Goal: Transaction & Acquisition: Download file/media

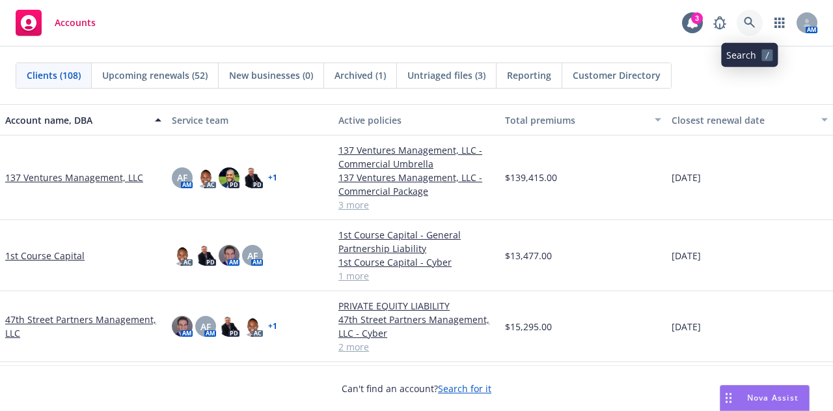
click at [759, 26] on link at bounding box center [750, 23] width 26 height 26
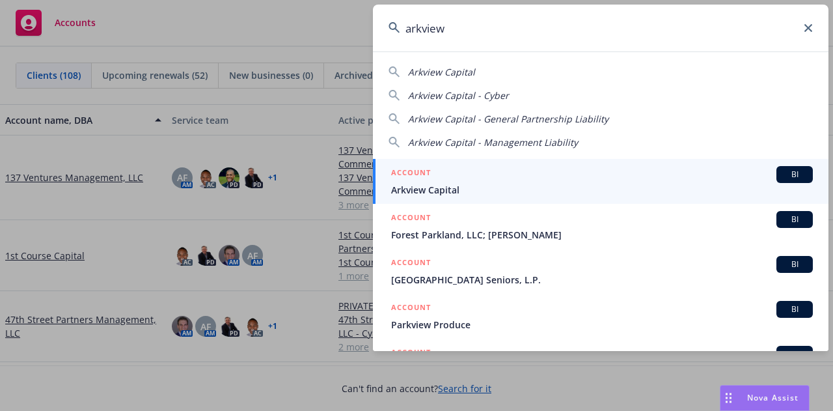
type input "arkview"
click at [485, 179] on div "ACCOUNT BI" at bounding box center [602, 174] width 422 height 17
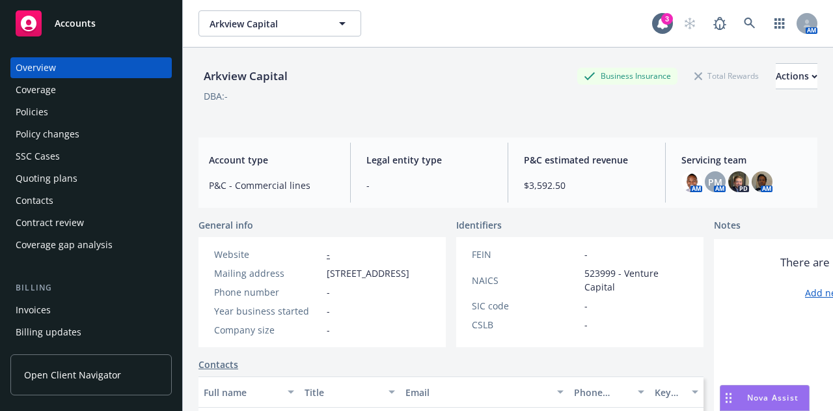
click at [38, 115] on div "Policies" at bounding box center [32, 112] width 33 height 21
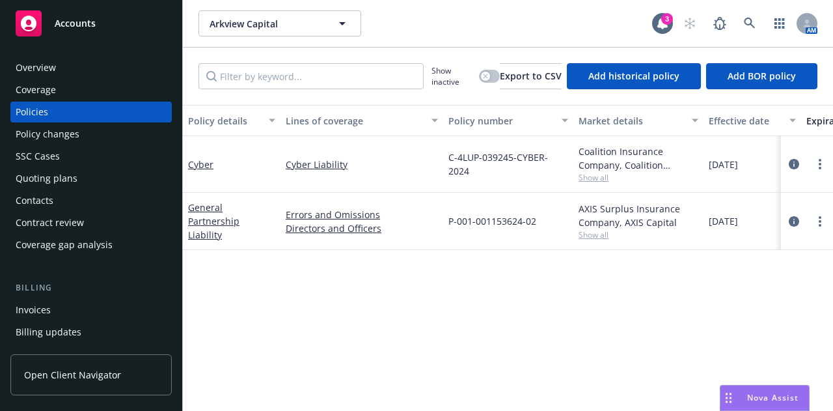
click at [53, 178] on div "Quoting plans" at bounding box center [47, 178] width 62 height 21
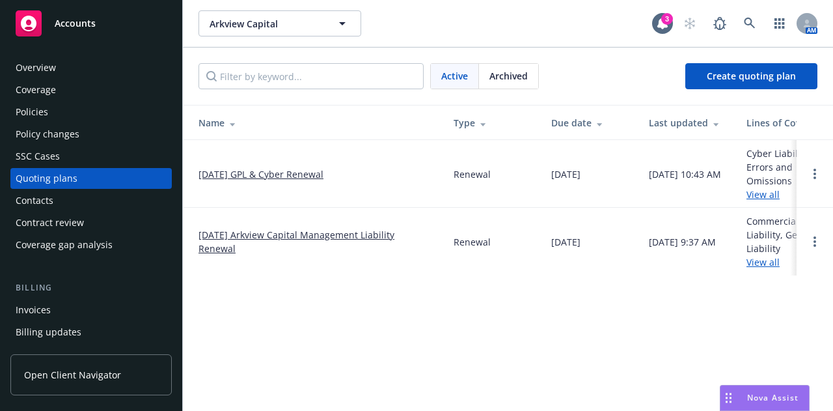
click at [296, 176] on link "08/25/25 GPL & Cyber Renewal" at bounding box center [261, 174] width 125 height 14
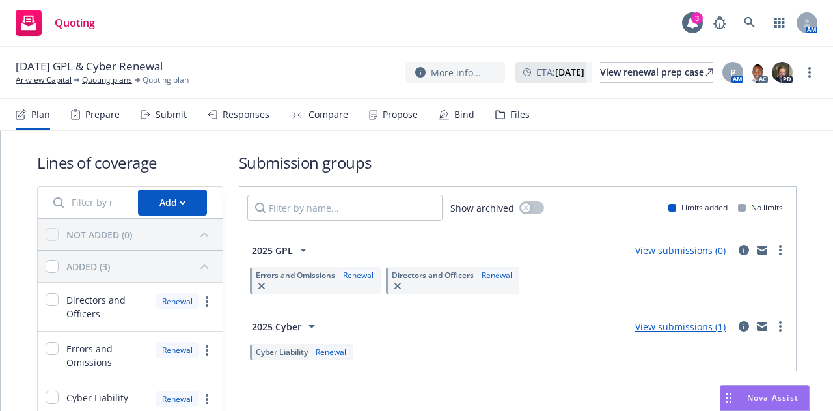
click at [505, 115] on div "Files" at bounding box center [512, 114] width 35 height 31
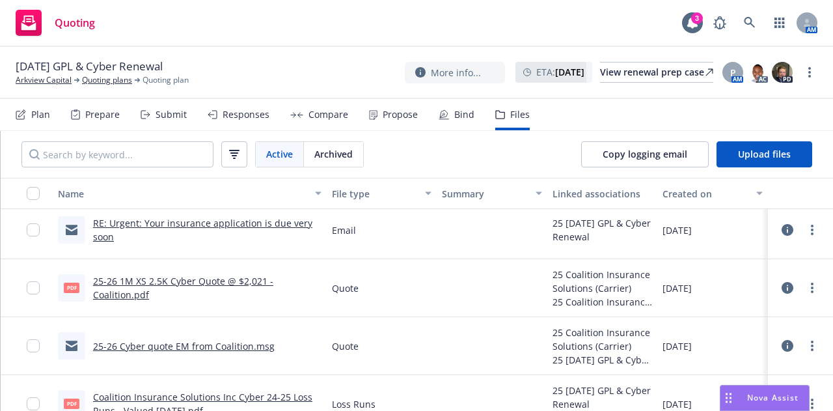
scroll to position [88, 0]
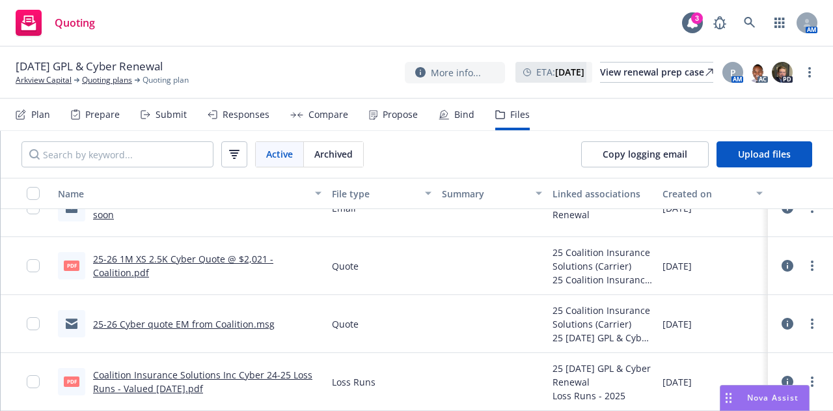
click at [214, 323] on link "25-26 Cyber quote EM from Coalition.msg" at bounding box center [184, 324] width 182 height 12
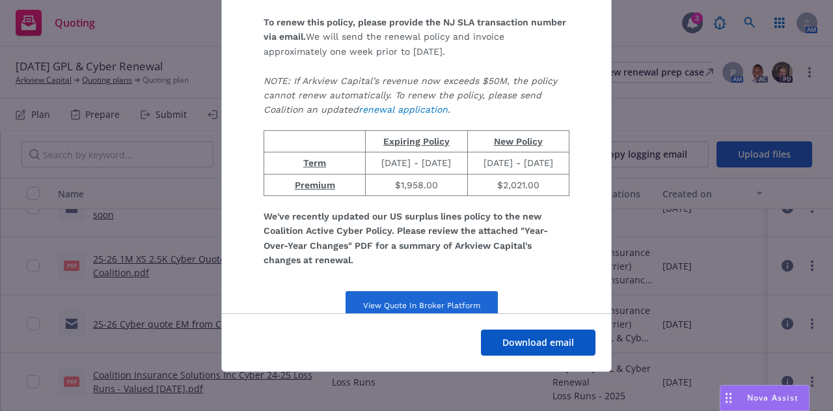
scroll to position [106, 0]
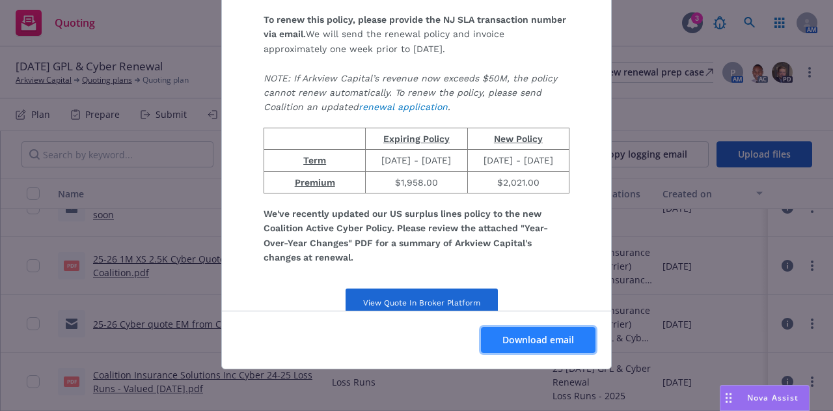
click at [544, 333] on span "Download email" at bounding box center [539, 339] width 72 height 12
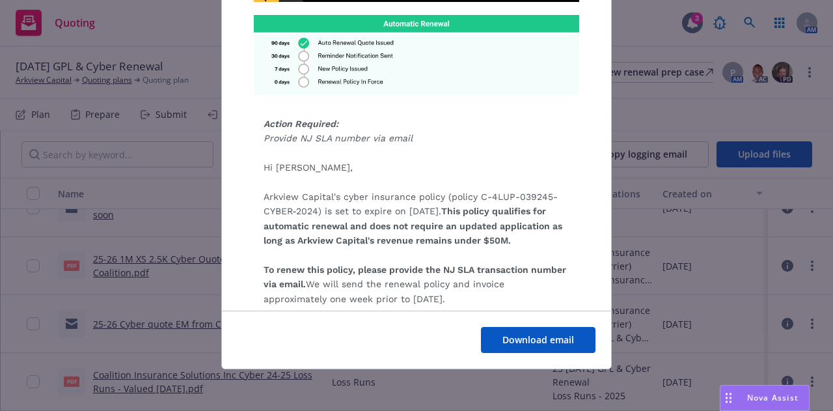
scroll to position [285, 0]
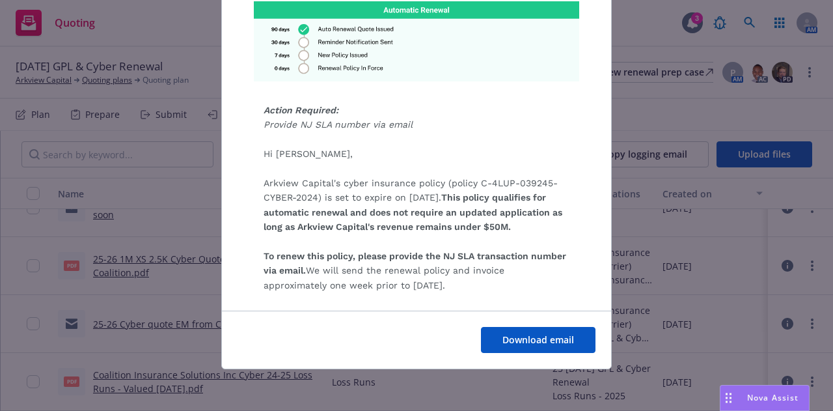
click at [438, 219] on tbody "Action Required: Provide NJ SLA number via email Hi [PERSON_NAME], Arkview Capi…" at bounding box center [417, 353] width 358 height 1029
click at [449, 231] on div "Action Required: Provide NJ SLA number via email Hi [PERSON_NAME], Arkview Capi…" at bounding box center [417, 219] width 306 height 262
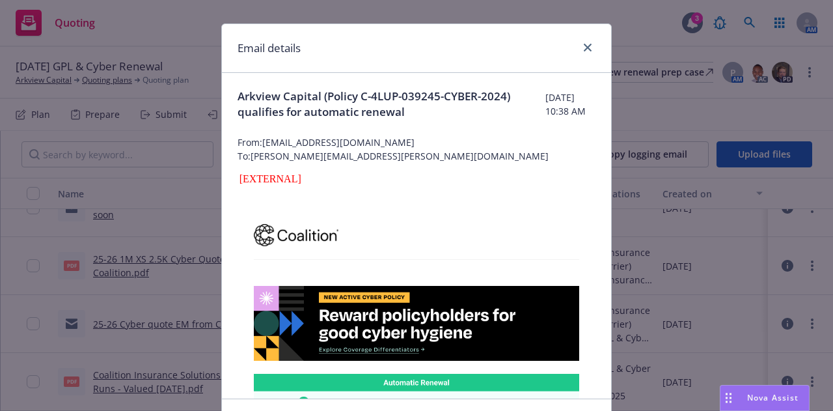
scroll to position [0, 0]
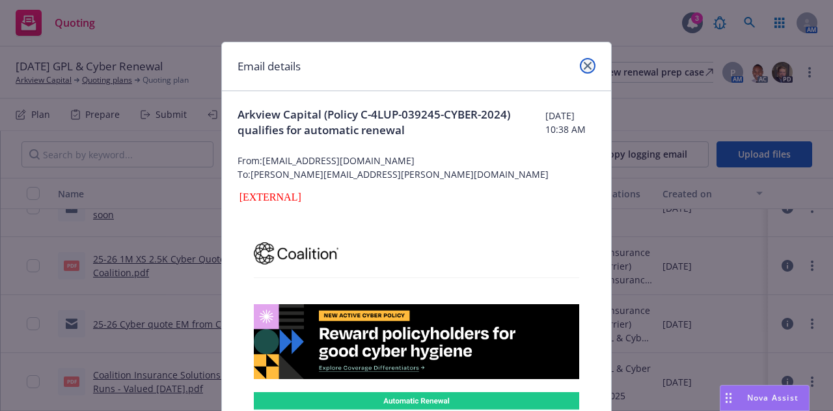
click at [585, 66] on icon "close" at bounding box center [588, 66] width 8 height 8
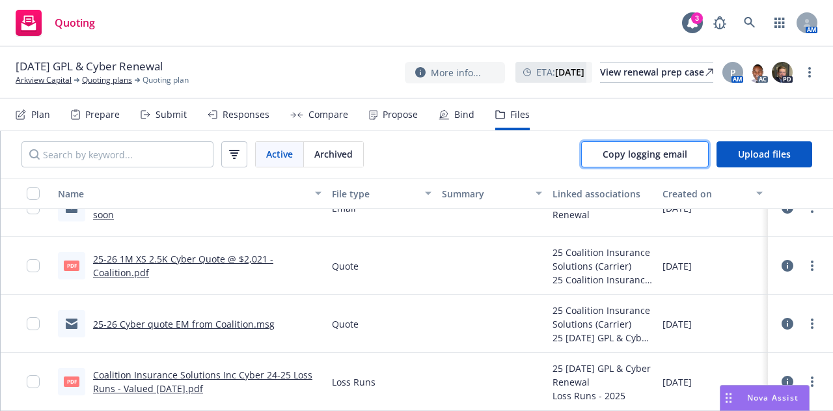
click at [639, 148] on button "Copy logging email" at bounding box center [645, 154] width 128 height 26
click at [766, 120] on nav "Plan Prepare Submit Responses Compare Propose Bind Files" at bounding box center [417, 114] width 802 height 31
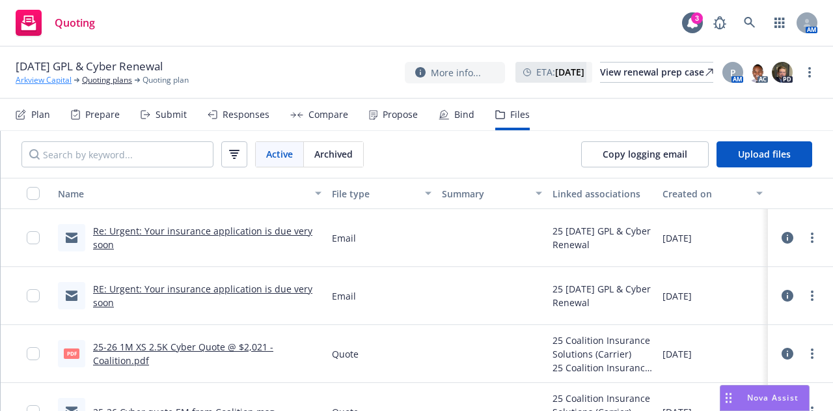
click at [32, 79] on link "Arkview Capital" at bounding box center [44, 80] width 56 height 12
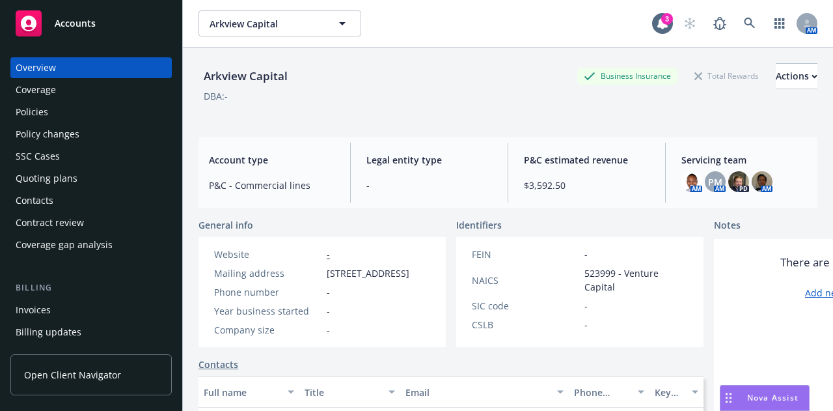
click at [35, 117] on div "Policies" at bounding box center [32, 112] width 33 height 21
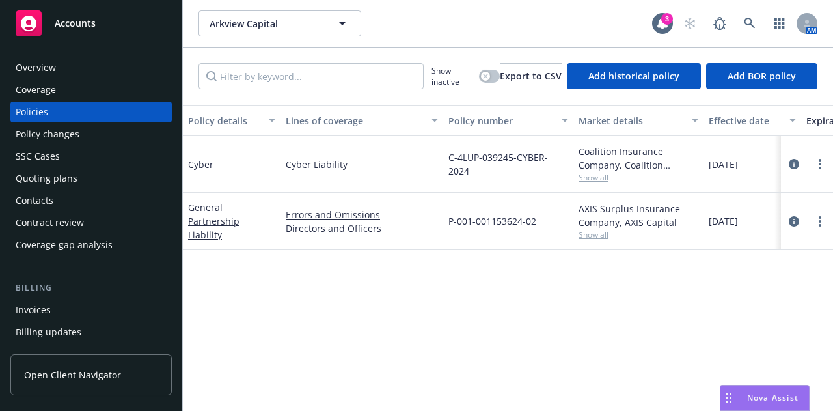
drag, startPoint x: 796, startPoint y: 281, endPoint x: 697, endPoint y: 258, distance: 101.5
click at [796, 281] on div "Policy details Lines of coverage Policy number Market details Effective date Ex…" at bounding box center [508, 253] width 650 height 296
drag, startPoint x: 538, startPoint y: 217, endPoint x: 451, endPoint y: 222, distance: 87.4
click at [451, 222] on div "P-001-001153624-02" at bounding box center [508, 221] width 130 height 57
copy span "P-001-001153624-02"
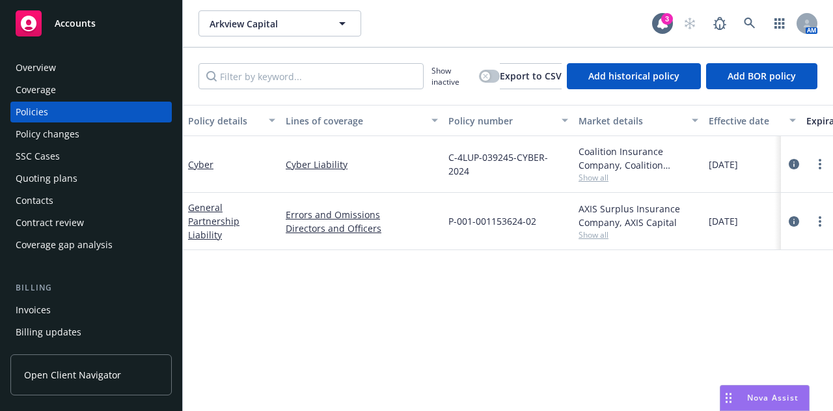
click at [79, 18] on span "Accounts" at bounding box center [75, 23] width 41 height 10
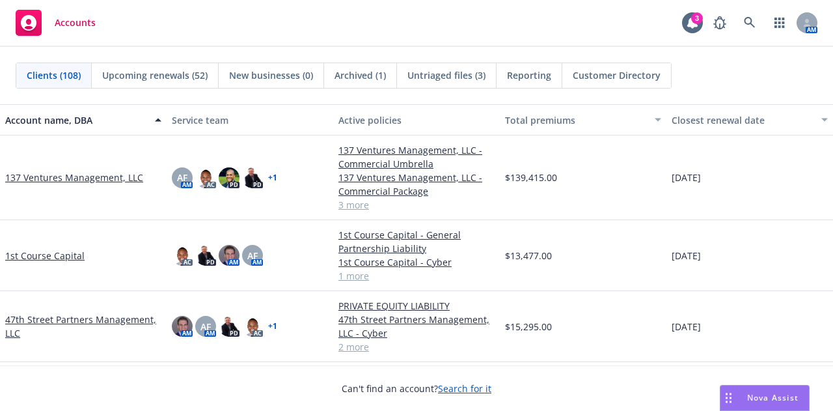
click at [521, 76] on span "Reporting" at bounding box center [529, 75] width 44 height 14
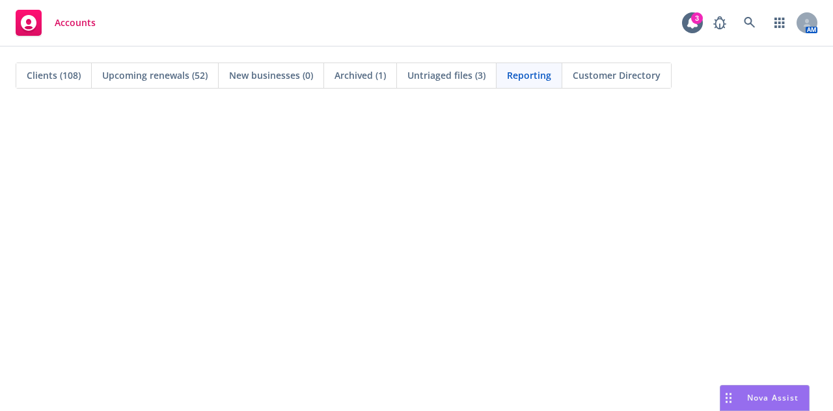
click at [47, 72] on span "Clients (108)" at bounding box center [54, 75] width 54 height 14
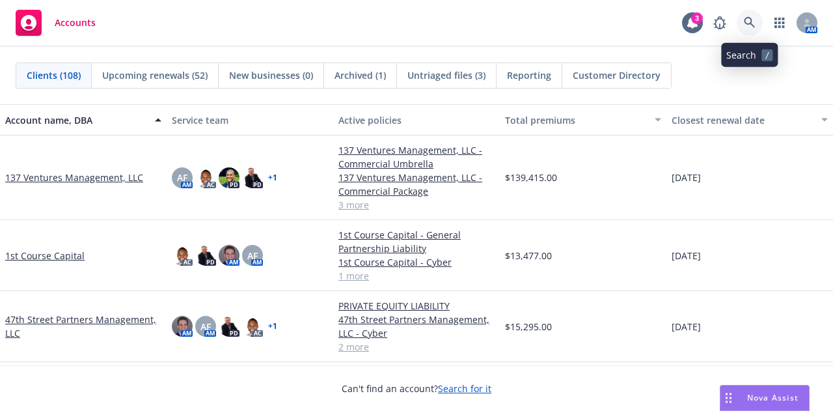
click at [751, 16] on link at bounding box center [750, 23] width 26 height 26
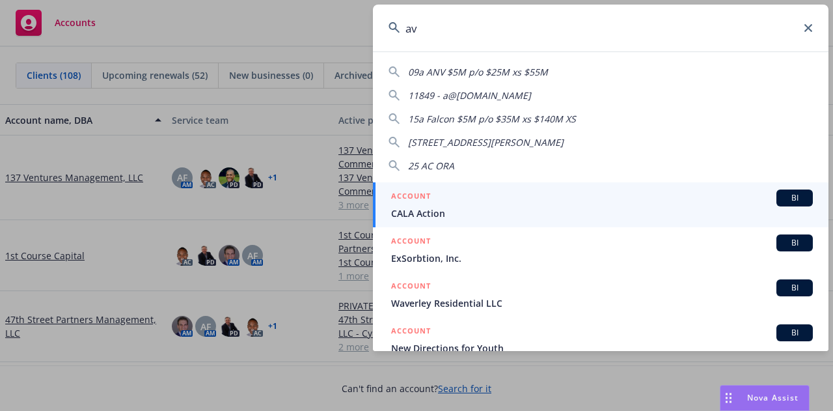
type input "avp"
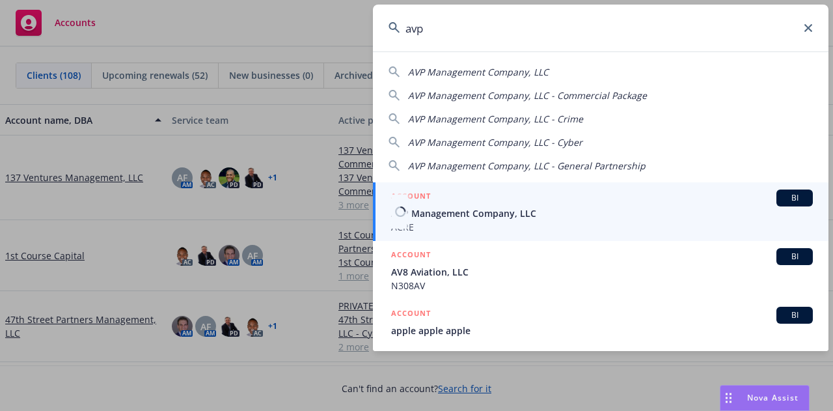
click at [460, 225] on span "ACRE" at bounding box center [602, 227] width 422 height 14
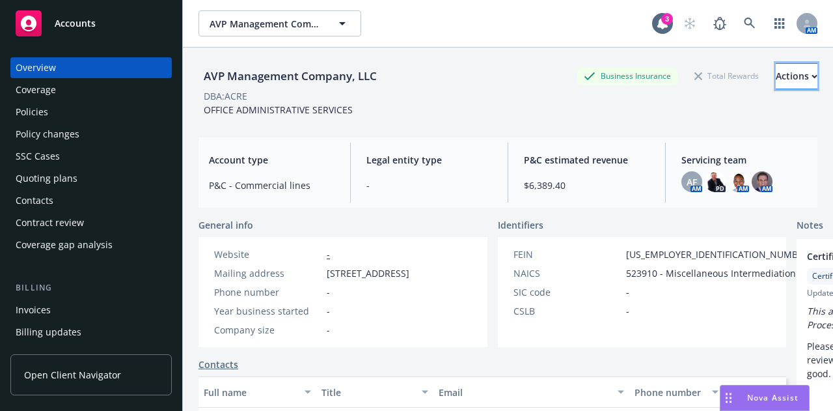
click at [776, 72] on div "Actions" at bounding box center [797, 76] width 42 height 25
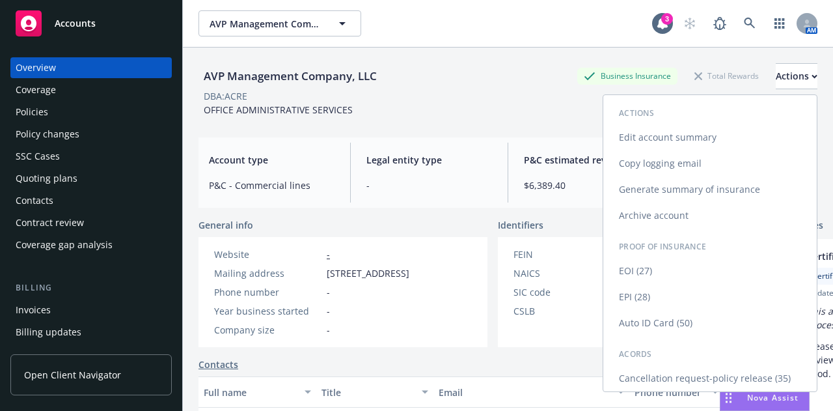
click at [672, 139] on link "Edit account summary" at bounding box center [711, 137] width 214 height 26
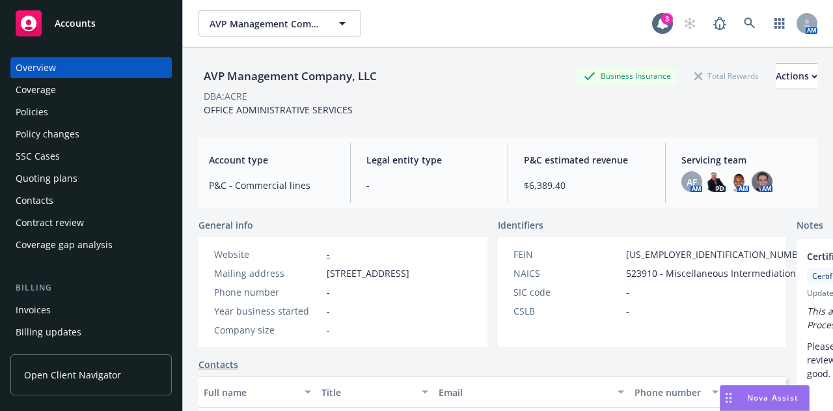
select select "US"
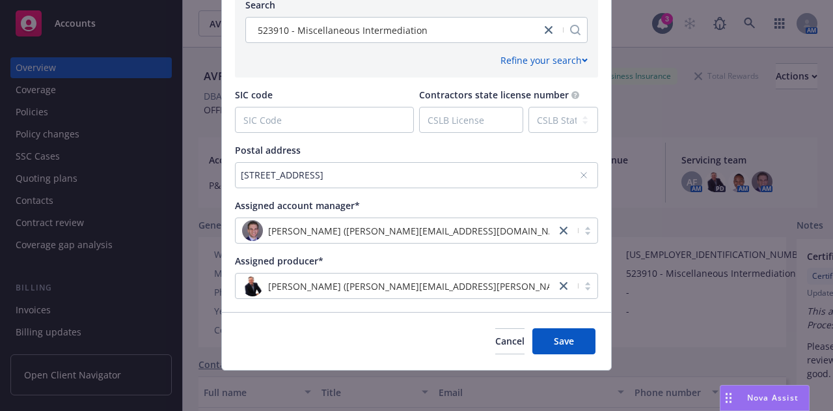
scroll to position [647, 0]
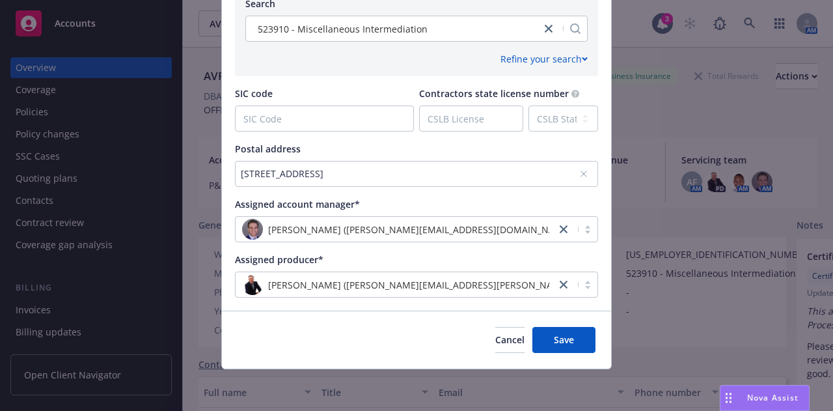
click at [581, 176] on icon at bounding box center [584, 174] width 8 height 8
click at [438, 178] on div "No address selected" at bounding box center [410, 174] width 339 height 14
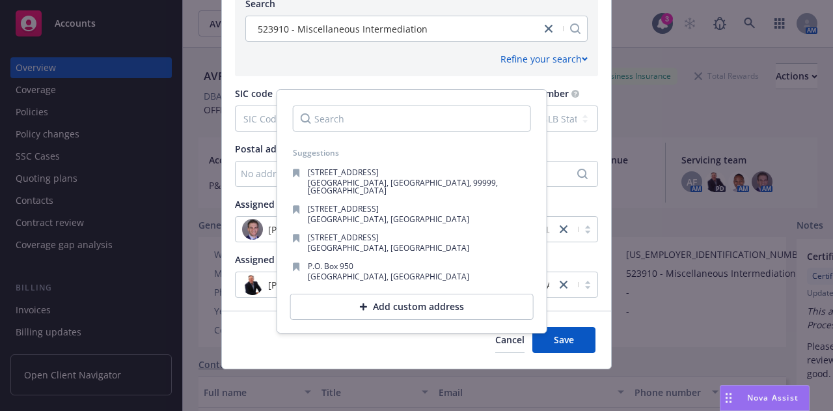
click at [384, 294] on div "Add custom address" at bounding box center [411, 307] width 243 height 26
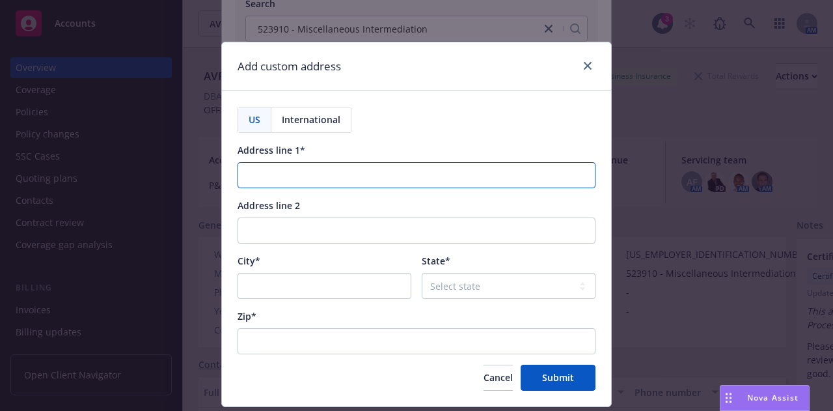
click at [264, 174] on input "Address line 1*" at bounding box center [417, 175] width 358 height 26
paste input "2419 Michigan Ave, Suite E"
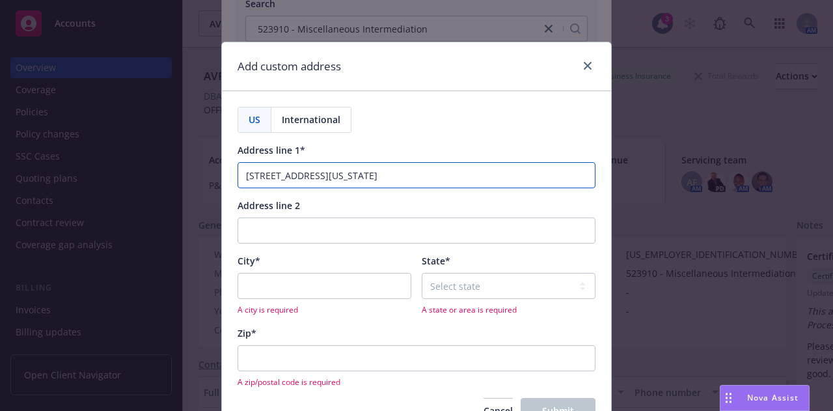
type input "2419 Michigan Ave, Suite E"
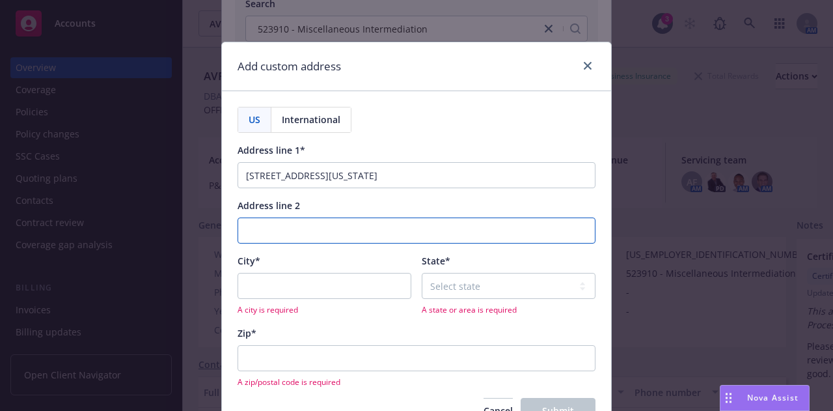
click at [286, 230] on input "Address line 2" at bounding box center [417, 230] width 358 height 26
type input "Suite E"
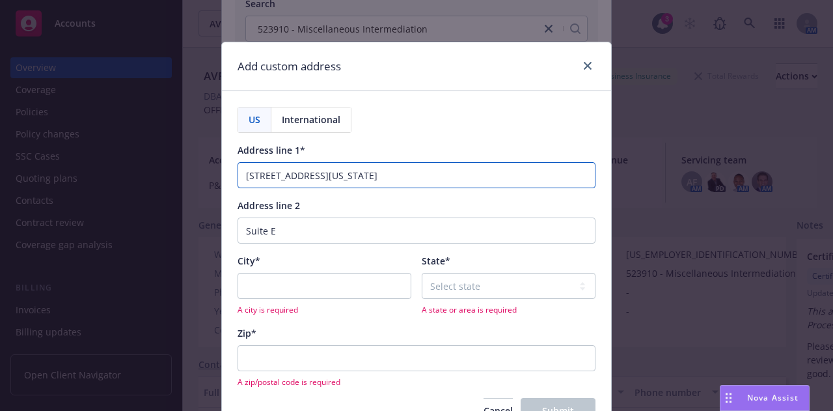
drag, startPoint x: 364, startPoint y: 181, endPoint x: 322, endPoint y: 183, distance: 42.4
click at [322, 183] on input "2419 Michigan Ave, Suite E" at bounding box center [417, 175] width 358 height 26
type input "2419 Michigan Ave"
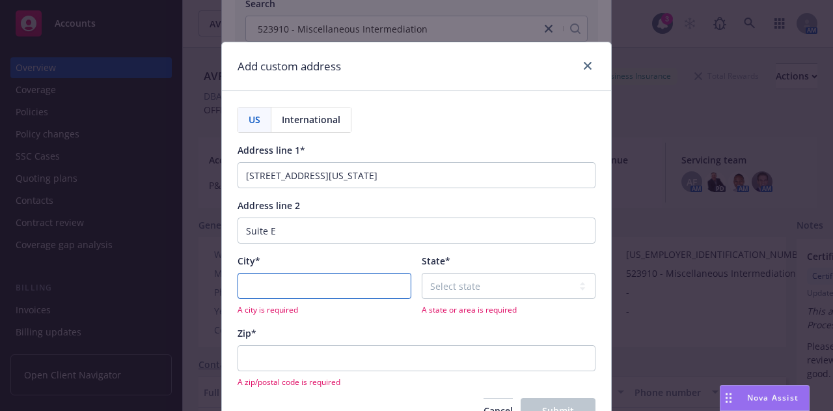
click at [285, 285] on input "City*" at bounding box center [325, 286] width 174 height 26
type input "Santa Monica"
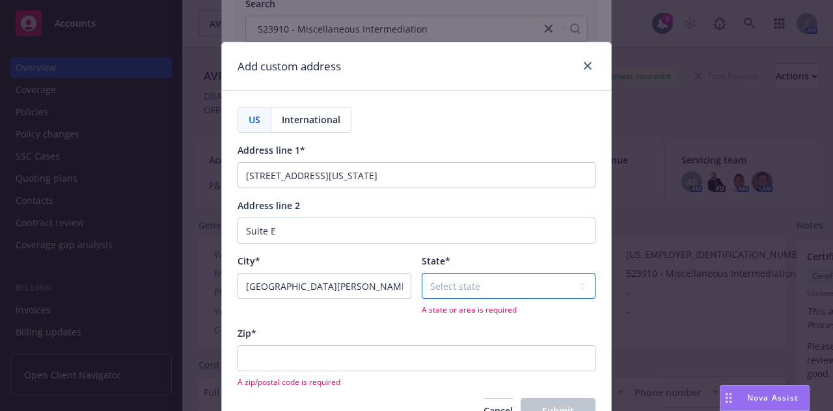
select select "CA"
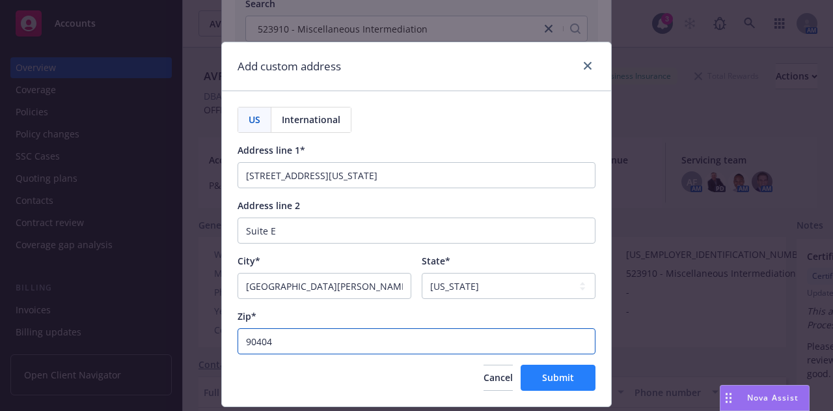
type input "90404"
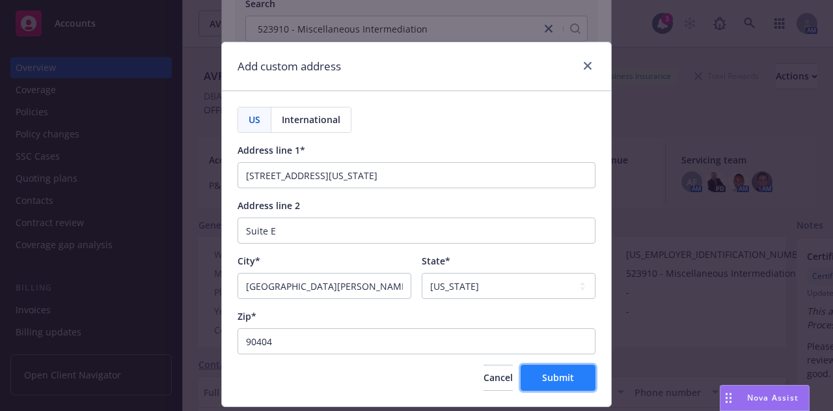
click at [560, 375] on span "Submit" at bounding box center [558, 377] width 32 height 12
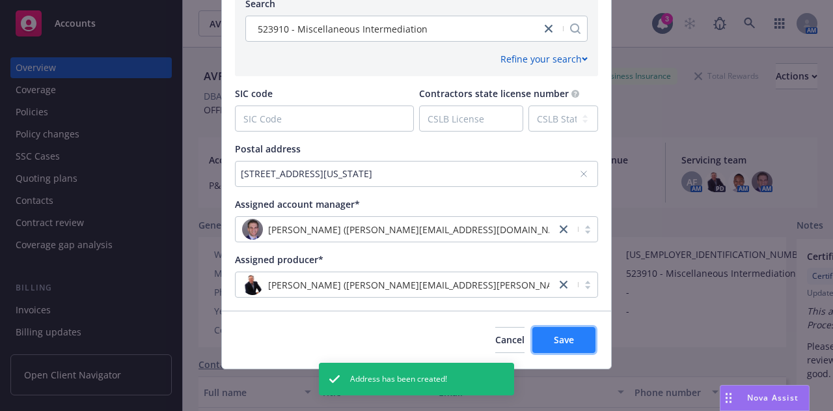
click at [567, 345] on span "Save" at bounding box center [564, 339] width 20 height 12
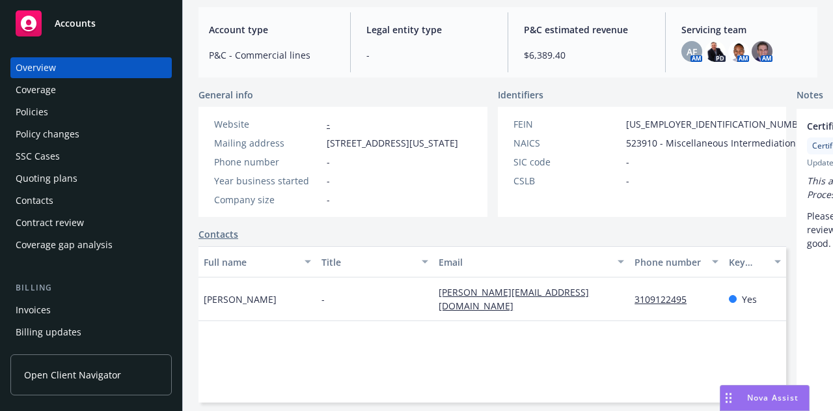
scroll to position [0, 0]
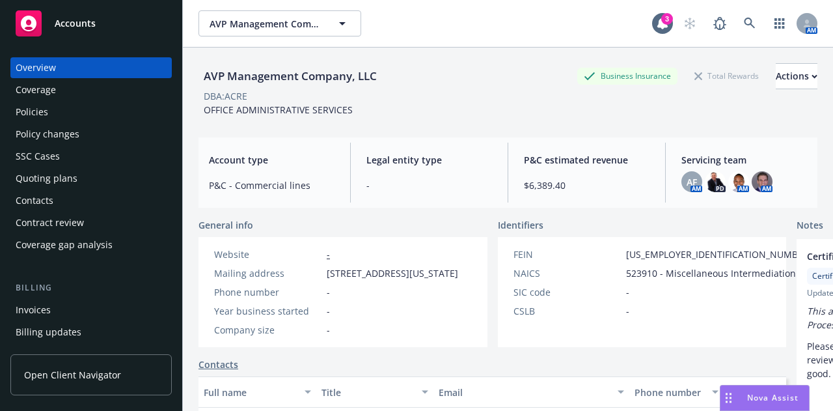
click at [78, 23] on span "Accounts" at bounding box center [75, 23] width 41 height 10
